Goal: Task Accomplishment & Management: Use online tool/utility

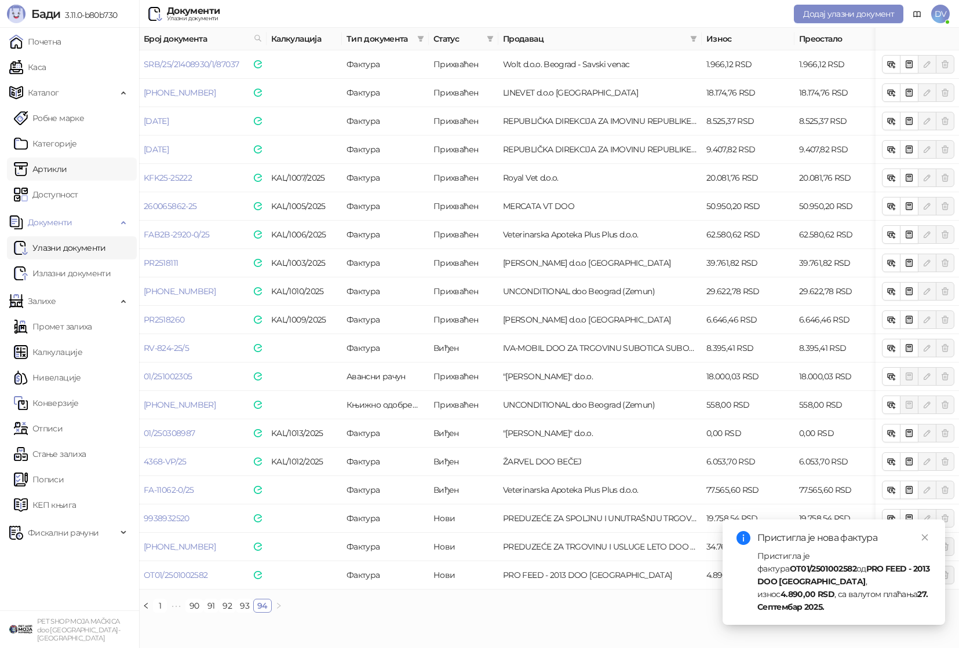
click at [54, 167] on link "Артикли" at bounding box center [40, 169] width 53 height 23
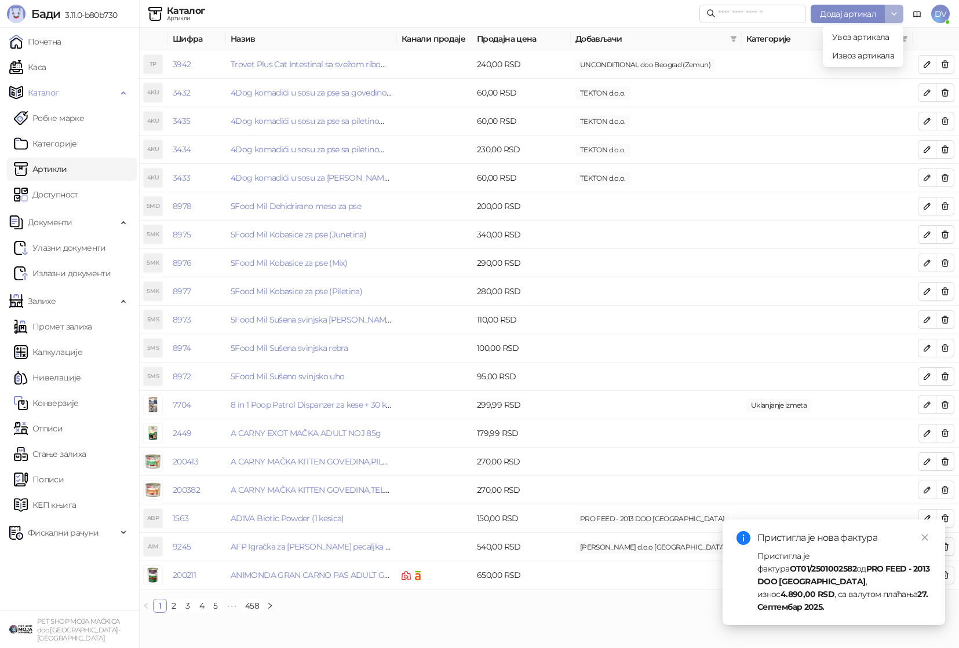
click at [894, 15] on icon "button" at bounding box center [893, 13] width 9 height 9
click at [866, 35] on span "Увоз артикала" at bounding box center [860, 37] width 57 height 10
